Goal: Task Accomplishment & Management: Manage account settings

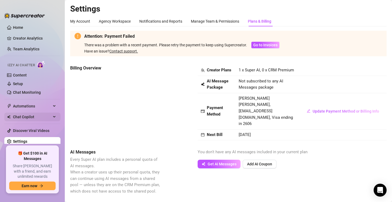
click at [51, 120] on span "Chat Copilot" at bounding box center [32, 117] width 38 height 9
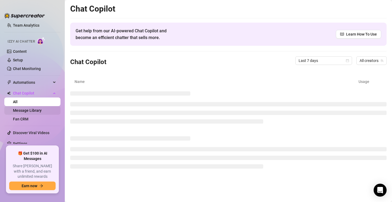
scroll to position [24, 0]
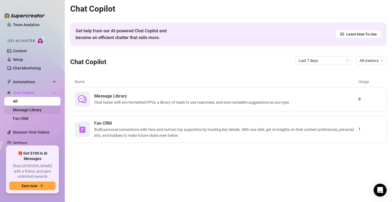
click at [42, 108] on link "Message Library" at bounding box center [27, 110] width 29 height 4
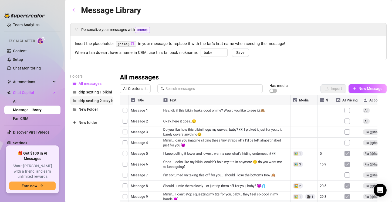
click at [103, 101] on span "drip sexting 2 cozy hoodie" at bounding box center [101, 101] width 45 height 4
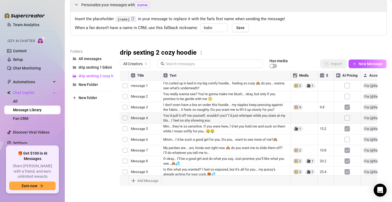
scroll to position [27, 0]
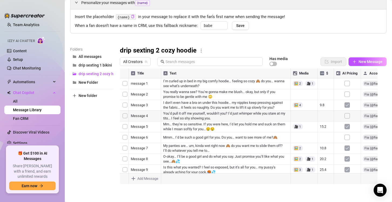
drag, startPoint x: 164, startPoint y: 80, endPoint x: 190, endPoint y: 87, distance: 27.3
click at [190, 87] on div at bounding box center [251, 129] width 262 height 120
drag, startPoint x: 163, startPoint y: 81, endPoint x: 193, endPoint y: 84, distance: 29.9
click at [193, 84] on div at bounding box center [251, 129] width 262 height 120
drag, startPoint x: 163, startPoint y: 93, endPoint x: 211, endPoint y: 95, distance: 48.6
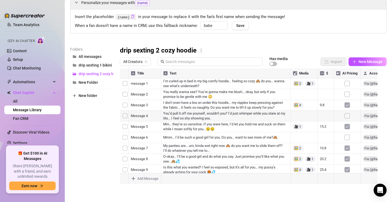
click at [211, 95] on div at bounding box center [251, 129] width 262 height 120
drag, startPoint x: 163, startPoint y: 91, endPoint x: 178, endPoint y: 93, distance: 15.7
click at [178, 93] on div at bounding box center [251, 129] width 262 height 120
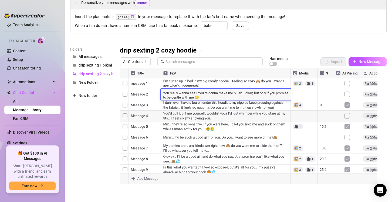
click at [169, 93] on textarea "You really wanna see? You’re gonna make me blush… okay, but only if you promise…" at bounding box center [226, 94] width 130 height 9
drag, startPoint x: 162, startPoint y: 93, endPoint x: 215, endPoint y: 100, distance: 53.1
click at [215, 100] on div "You really wanna see? You’re gonna make me blush… okay, but only if you promise…" at bounding box center [226, 95] width 130 height 12
click at [176, 106] on div at bounding box center [251, 129] width 262 height 120
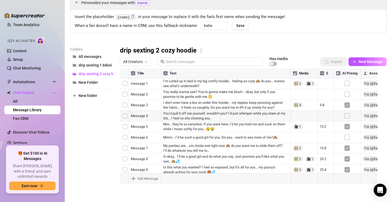
drag, startPoint x: 162, startPoint y: 103, endPoint x: 178, endPoint y: 104, distance: 16.2
click at [178, 104] on div at bounding box center [251, 129] width 262 height 120
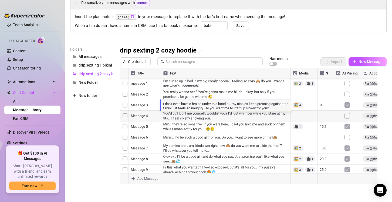
scroll to position [0, 0]
click at [104, 133] on div "Folders All messages drip sexting 1 bikini drip sexting 2 cozy hoodie New Folde…" at bounding box center [91, 117] width 43 height 142
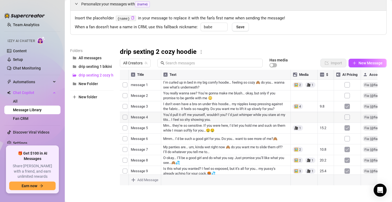
scroll to position [27, 0]
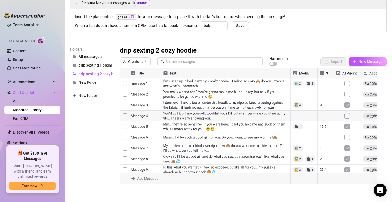
click at [182, 118] on div at bounding box center [251, 129] width 262 height 120
click at [165, 114] on div at bounding box center [251, 129] width 262 height 120
click at [200, 129] on div at bounding box center [251, 129] width 262 height 120
drag, startPoint x: 164, startPoint y: 123, endPoint x: 202, endPoint y: 127, distance: 37.7
click at [202, 127] on div at bounding box center [251, 129] width 262 height 120
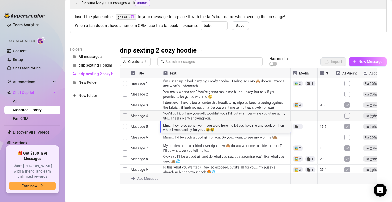
click at [202, 127] on textarea "Mm… they’re so sensitive. If you were here, I’d let you hold me and suck on the…" at bounding box center [226, 127] width 130 height 9
drag, startPoint x: 163, startPoint y: 125, endPoint x: 209, endPoint y: 128, distance: 46.6
click at [224, 129] on textarea "Mm… they’re so sensitive. If you were here, I’d let you hold me and suck on the…" at bounding box center [226, 127] width 130 height 9
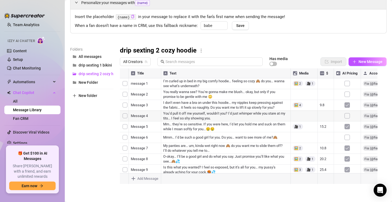
click at [81, 137] on div "Folders All messages drip sexting 1 bikini drip sexting 2 cozy hoodie New Folde…" at bounding box center [91, 117] width 43 height 142
click at [168, 109] on div at bounding box center [251, 129] width 262 height 120
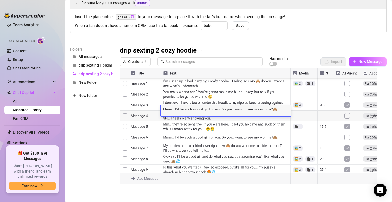
click at [103, 127] on div "Folders All messages drip sexting 1 bikini drip sexting 2 cozy hoodie New Folde…" at bounding box center [91, 117] width 43 height 142
click at [171, 93] on div at bounding box center [251, 129] width 262 height 120
click at [164, 92] on div at bounding box center [251, 129] width 262 height 120
click at [212, 107] on div at bounding box center [251, 129] width 262 height 120
click at [236, 115] on div at bounding box center [251, 129] width 262 height 120
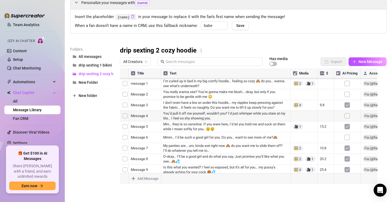
click at [222, 126] on div at bounding box center [251, 129] width 262 height 120
click at [217, 115] on div at bounding box center [251, 129] width 262 height 120
click at [227, 126] on div at bounding box center [251, 129] width 262 height 120
click at [234, 130] on div at bounding box center [251, 129] width 262 height 120
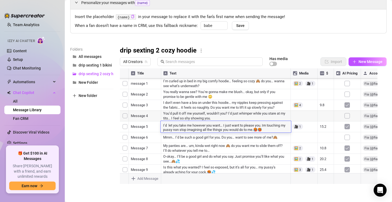
scroll to position [54, 0]
click at [98, 132] on div "Folders All messages drip sexting 1 bikini drip sexting 2 cozy hoodie New Folde…" at bounding box center [91, 117] width 43 height 142
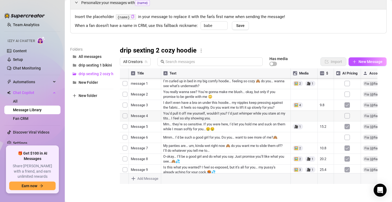
scroll to position [81, 0]
click at [241, 111] on div at bounding box center [251, 129] width 262 height 120
click at [174, 108] on div at bounding box center [251, 129] width 262 height 120
click at [241, 121] on div at bounding box center [251, 129] width 262 height 120
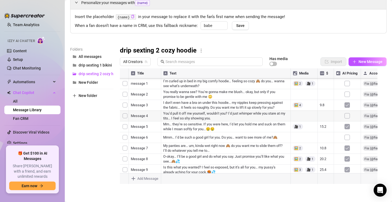
click at [186, 96] on div at bounding box center [251, 129] width 262 height 120
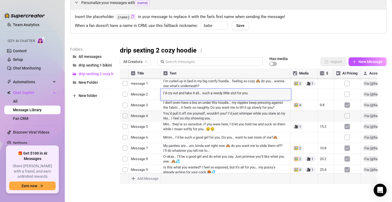
scroll to position [0, 0]
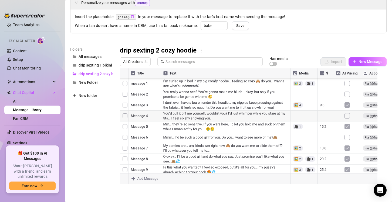
click at [230, 103] on div at bounding box center [251, 129] width 262 height 120
click at [196, 106] on div at bounding box center [251, 129] width 262 height 120
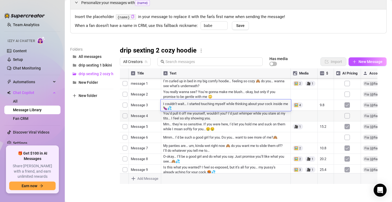
click at [216, 115] on div at bounding box center [251, 129] width 262 height 120
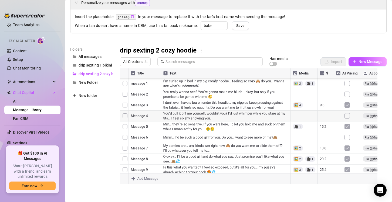
click at [163, 111] on div at bounding box center [251, 129] width 262 height 120
click at [227, 123] on div at bounding box center [251, 129] width 262 height 120
click at [195, 97] on div at bounding box center [251, 129] width 262 height 120
click at [183, 112] on div at bounding box center [251, 129] width 262 height 120
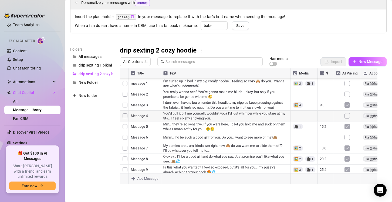
click at [181, 110] on div at bounding box center [251, 129] width 262 height 120
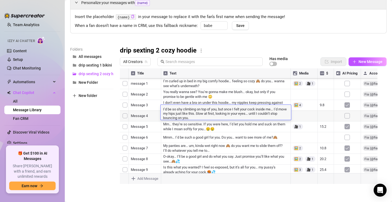
click at [213, 124] on div at bounding box center [251, 129] width 262 height 120
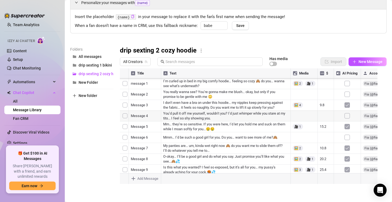
scroll to position [162, 0]
click at [218, 93] on div at bounding box center [251, 129] width 262 height 120
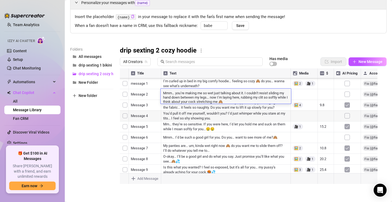
click at [191, 105] on div at bounding box center [251, 129] width 262 height 120
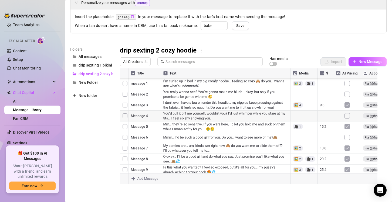
click at [192, 105] on div at bounding box center [251, 129] width 262 height 120
click at [210, 124] on div at bounding box center [251, 129] width 262 height 120
click at [210, 115] on div at bounding box center [251, 129] width 262 height 120
click at [227, 116] on div at bounding box center [251, 129] width 262 height 120
click at [192, 127] on div at bounding box center [251, 129] width 262 height 120
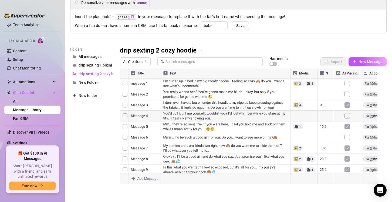
click at [194, 127] on div at bounding box center [251, 129] width 262 height 120
click at [249, 138] on div at bounding box center [251, 129] width 262 height 120
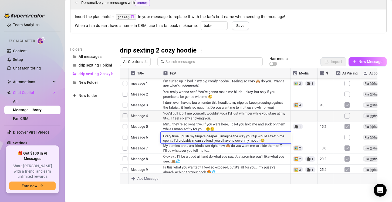
scroll to position [150, 0]
click at [230, 135] on textarea "Every time I push my fingers deeper, I imagine the way your tip would stretch m…" at bounding box center [226, 138] width 130 height 9
click at [220, 139] on textarea "Every time I push my fingers deeper, I imagine the way your tip would stretch m…" at bounding box center [226, 138] width 130 height 9
click at [276, 149] on div at bounding box center [251, 129] width 262 height 120
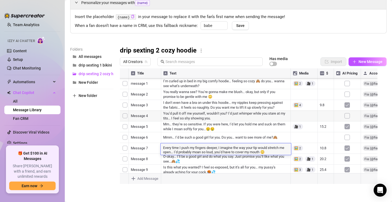
click at [195, 161] on div at bounding box center [251, 129] width 262 height 120
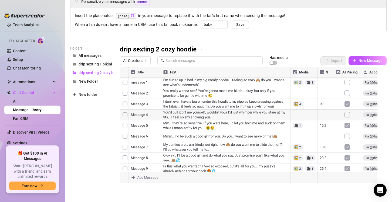
scroll to position [29, 0]
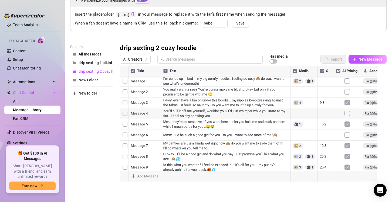
click at [229, 142] on div at bounding box center [251, 126] width 262 height 120
click at [250, 138] on div at bounding box center [251, 126] width 262 height 120
click at [215, 149] on div at bounding box center [251, 126] width 262 height 120
click at [216, 147] on div at bounding box center [251, 126] width 262 height 120
click at [29, 80] on span "Automations" at bounding box center [32, 82] width 38 height 9
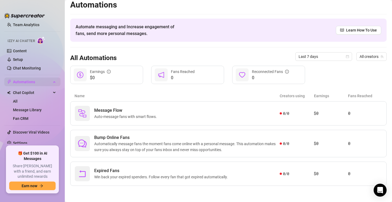
scroll to position [3, 0]
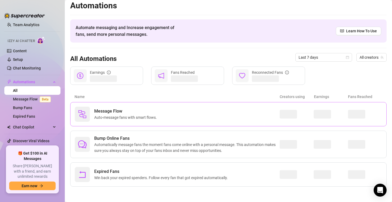
click at [123, 116] on span "Auto-message fans with smart flows." at bounding box center [126, 118] width 65 height 6
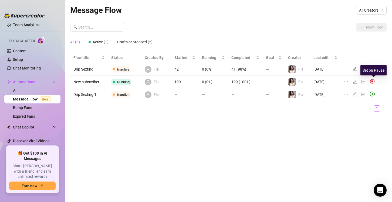
click at [372, 81] on img at bounding box center [372, 81] width 5 height 5
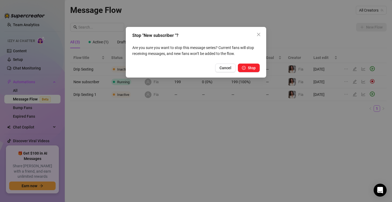
click at [253, 65] on button "Stop" at bounding box center [249, 68] width 22 height 9
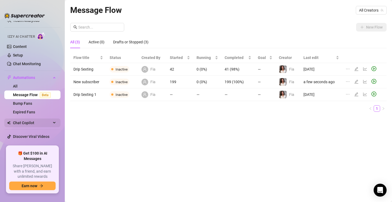
scroll to position [33, 0]
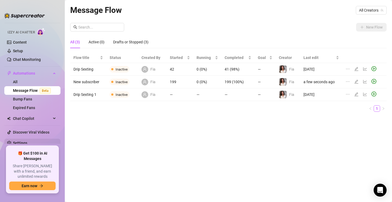
click at [27, 145] on link "Settings" at bounding box center [20, 143] width 14 height 4
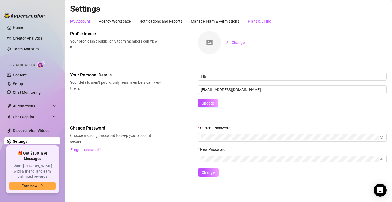
click at [264, 23] on div "Plans & Billing" at bounding box center [259, 21] width 23 height 6
